Goal: Transaction & Acquisition: Purchase product/service

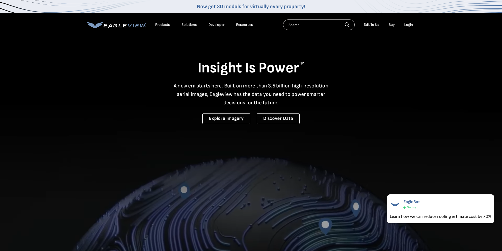
click at [406, 24] on div "Login" at bounding box center [408, 24] width 9 height 5
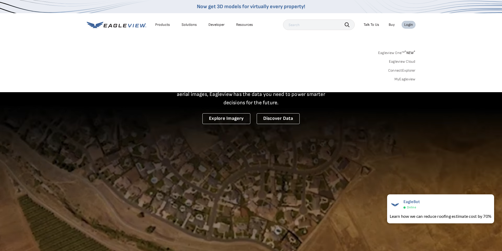
click at [404, 79] on link "MyEagleview" at bounding box center [404, 79] width 21 height 5
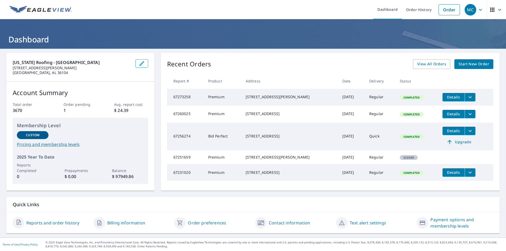
click at [473, 65] on span "Start New Order" at bounding box center [473, 64] width 31 height 7
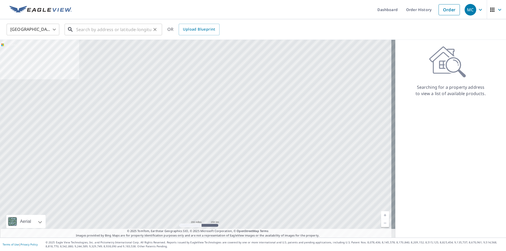
click at [95, 27] on input "text" at bounding box center [113, 29] width 75 height 15
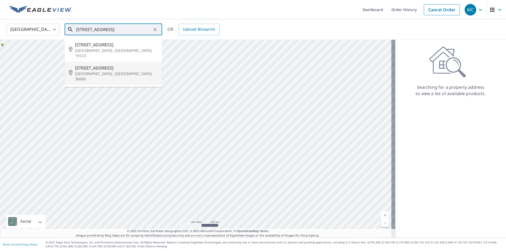
click at [104, 65] on span "[STREET_ADDRESS]" at bounding box center [116, 68] width 83 height 6
type input "[STREET_ADDRESS]"
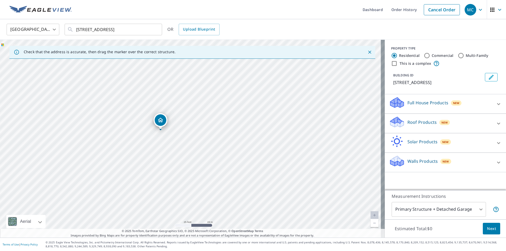
click at [407, 125] on div "Roof Products New" at bounding box center [440, 123] width 103 height 15
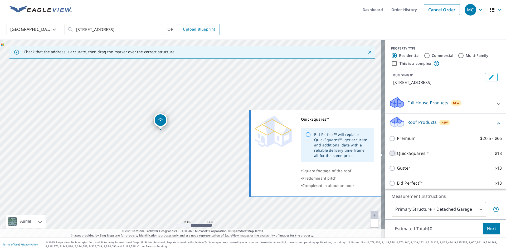
click at [389, 152] on input "QuickSquares™ $18" at bounding box center [393, 153] width 8 height 6
checkbox input "true"
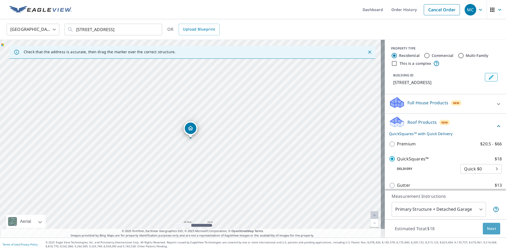
click at [490, 229] on span "Next" at bounding box center [491, 229] width 9 height 7
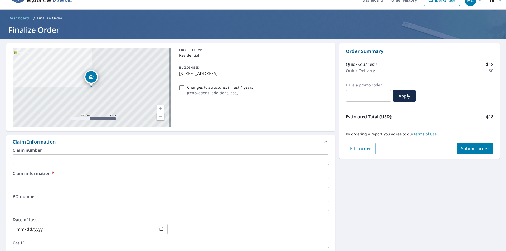
scroll to position [26, 0]
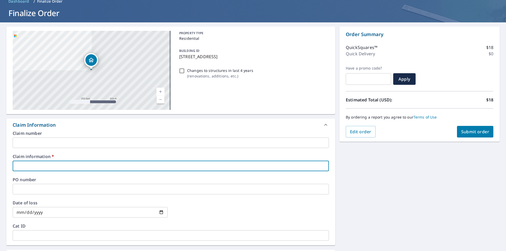
click at [47, 164] on input "text" at bounding box center [171, 166] width 316 height 11
type input "FAITH & FAMILY"
checkbox input "true"
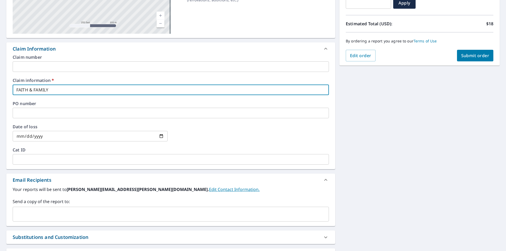
scroll to position [105, 0]
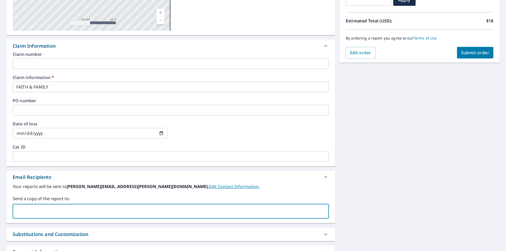
click at [33, 211] on input "text" at bounding box center [166, 211] width 303 height 10
type input "R"
type input "[PERSON_NAME][EMAIL_ADDRESS][PERSON_NAME][DOMAIN_NAME]"
click at [475, 53] on span "Submit order" at bounding box center [475, 53] width 28 height 6
checkbox input "true"
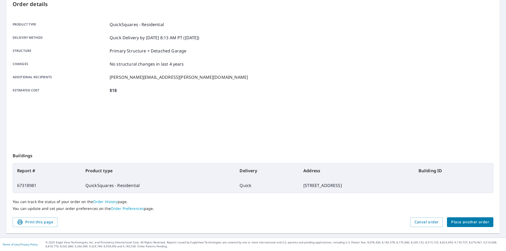
scroll to position [59, 0]
